Goal: Transaction & Acquisition: Book appointment/travel/reservation

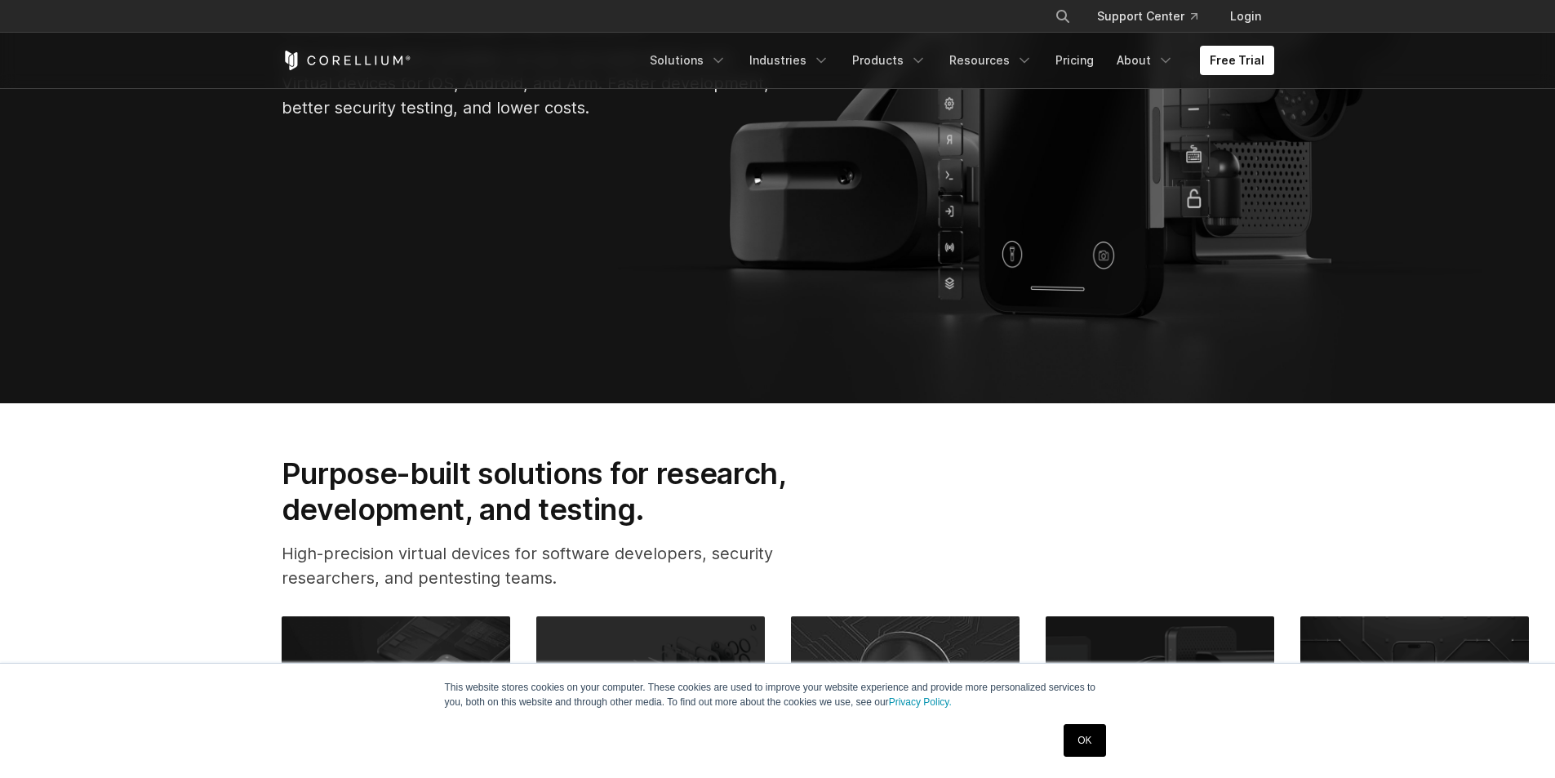
drag, startPoint x: 0, startPoint y: 0, endPoint x: 480, endPoint y: 281, distance: 556.1
click at [480, 281] on section "Corellium Virtual Hardware We changed what's possible, so you can build what's …" at bounding box center [777, 65] width 1555 height 677
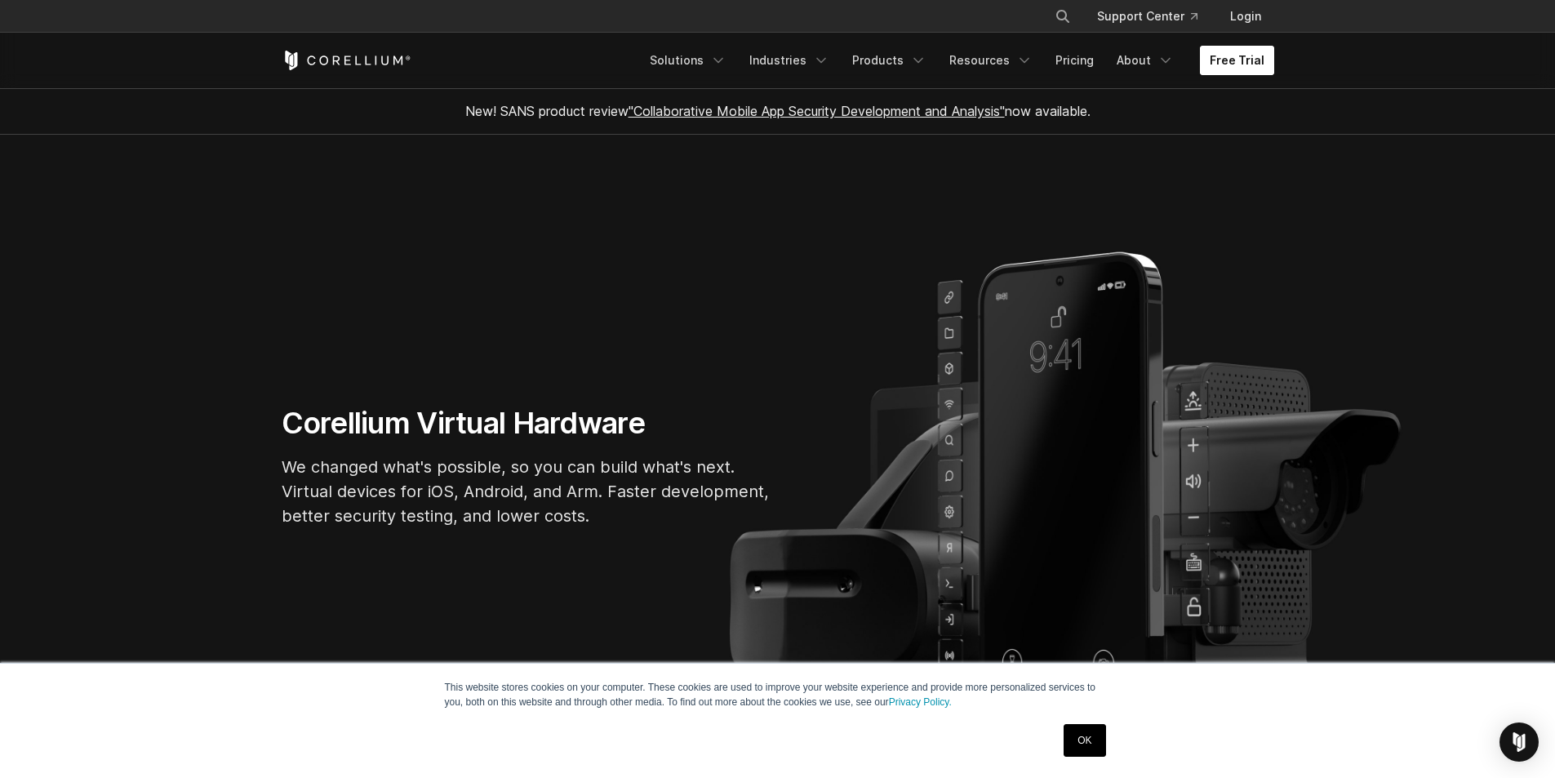
click at [1252, 53] on link "Free Trial" at bounding box center [1237, 60] width 74 height 29
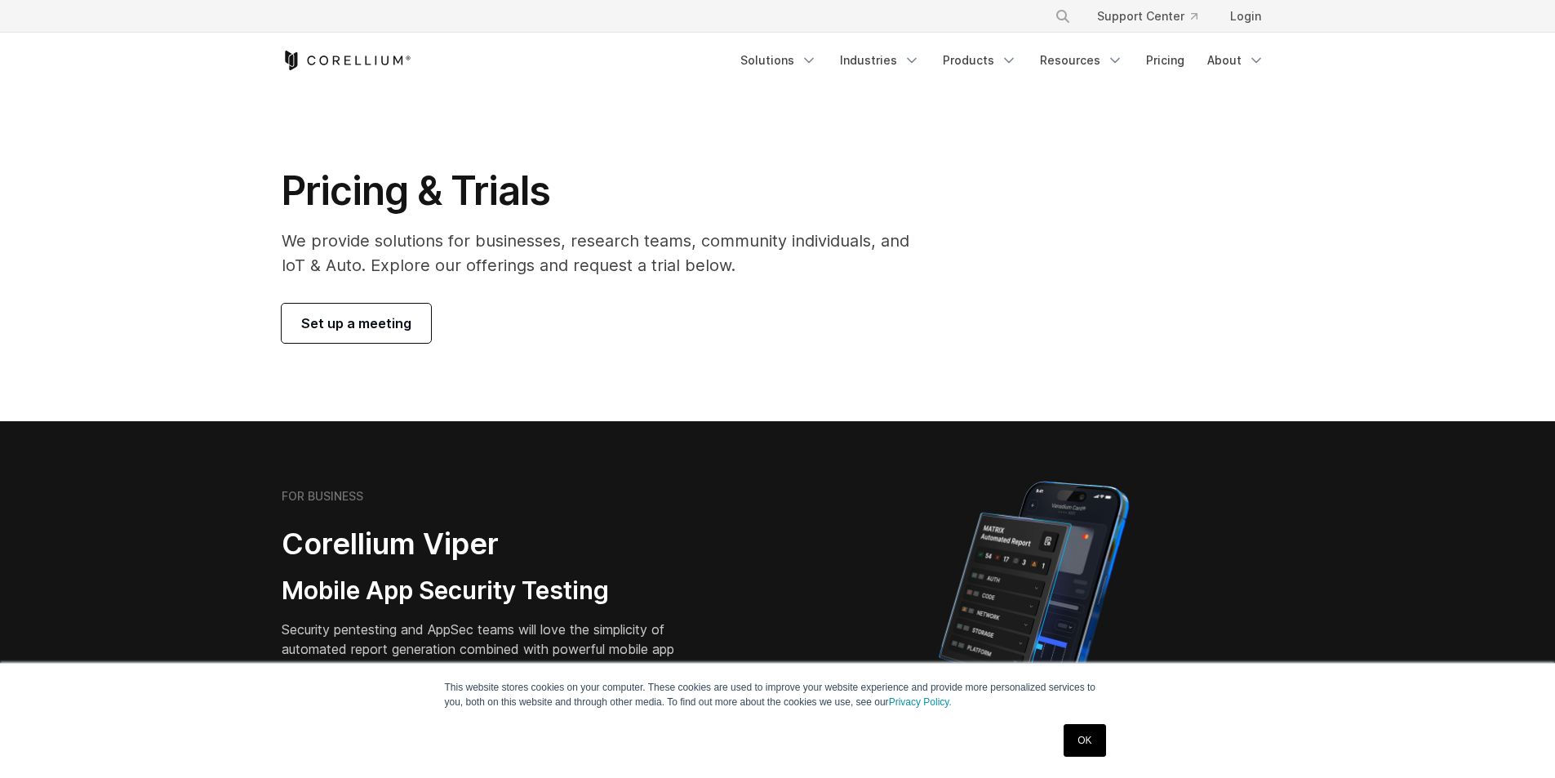
click at [370, 312] on link "Set up a meeting" at bounding box center [356, 323] width 149 height 39
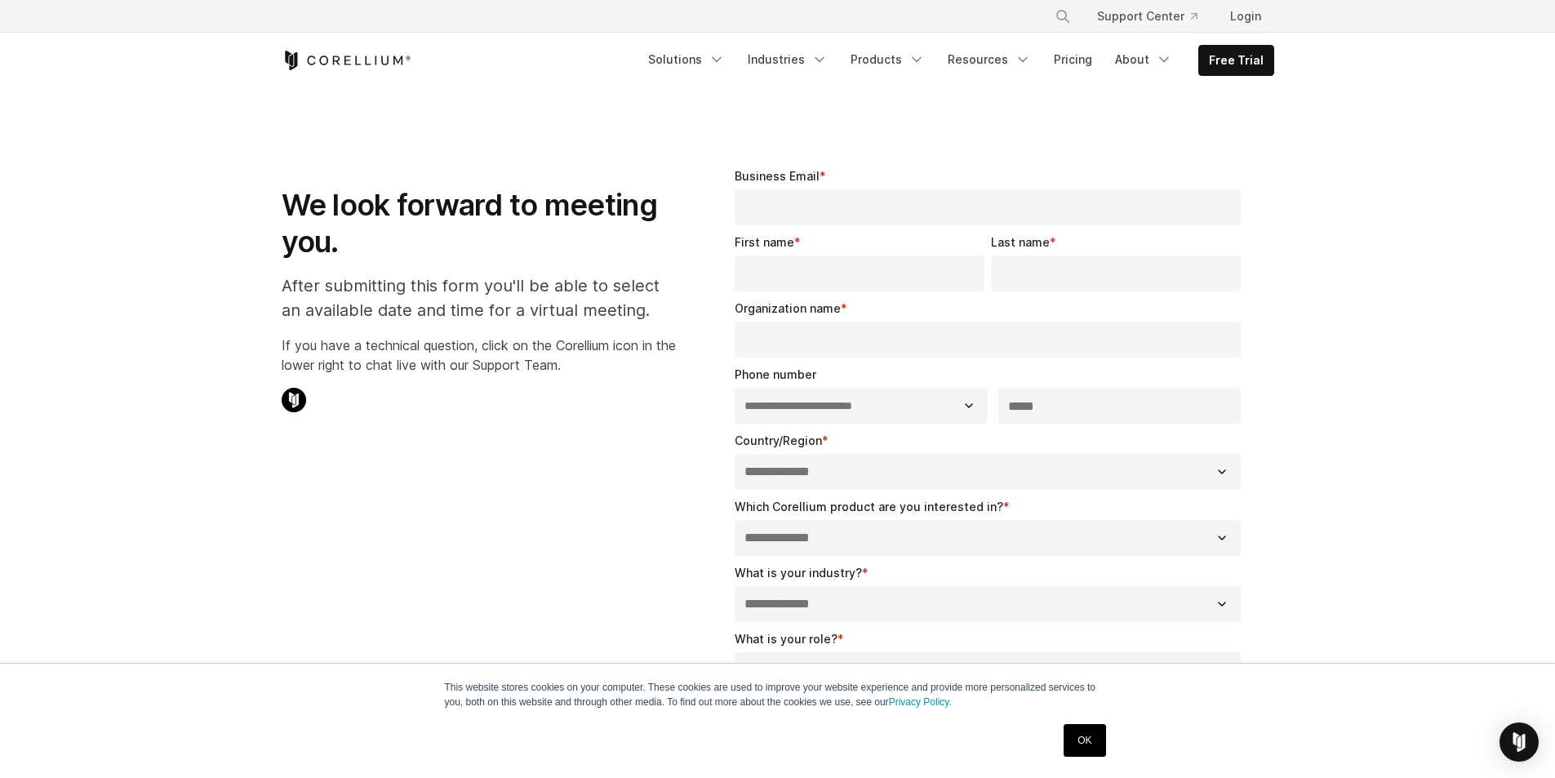
select select "**"
click at [818, 202] on input "Business Email *" at bounding box center [988, 207] width 507 height 36
click at [621, 291] on p "After submitting this form you'll be able to select an available date and time …" at bounding box center [479, 297] width 394 height 49
